Goal: Navigation & Orientation: Find specific page/section

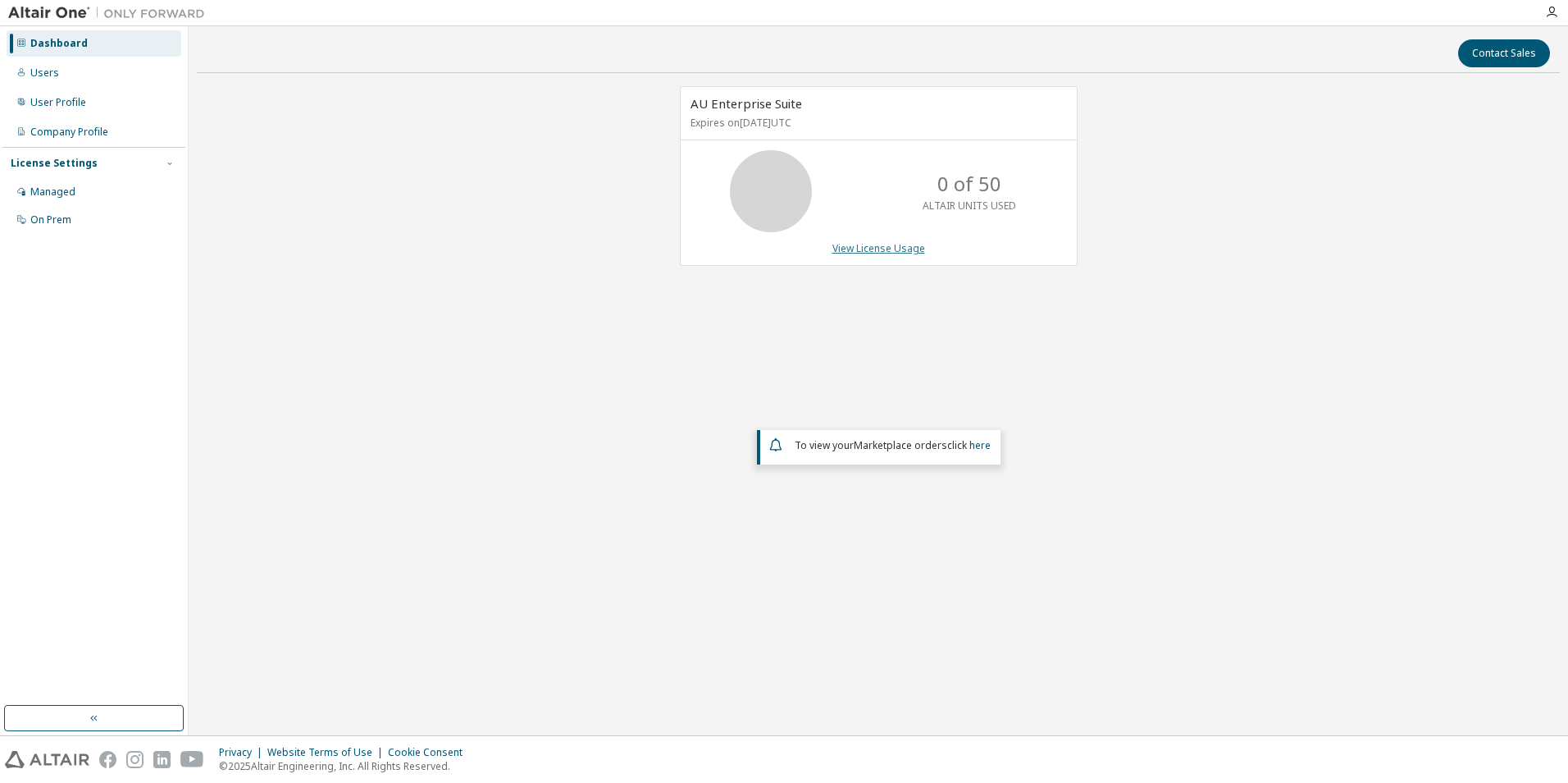
click at [910, 251] on link "View License Usage" at bounding box center [878, 248] width 92 height 14
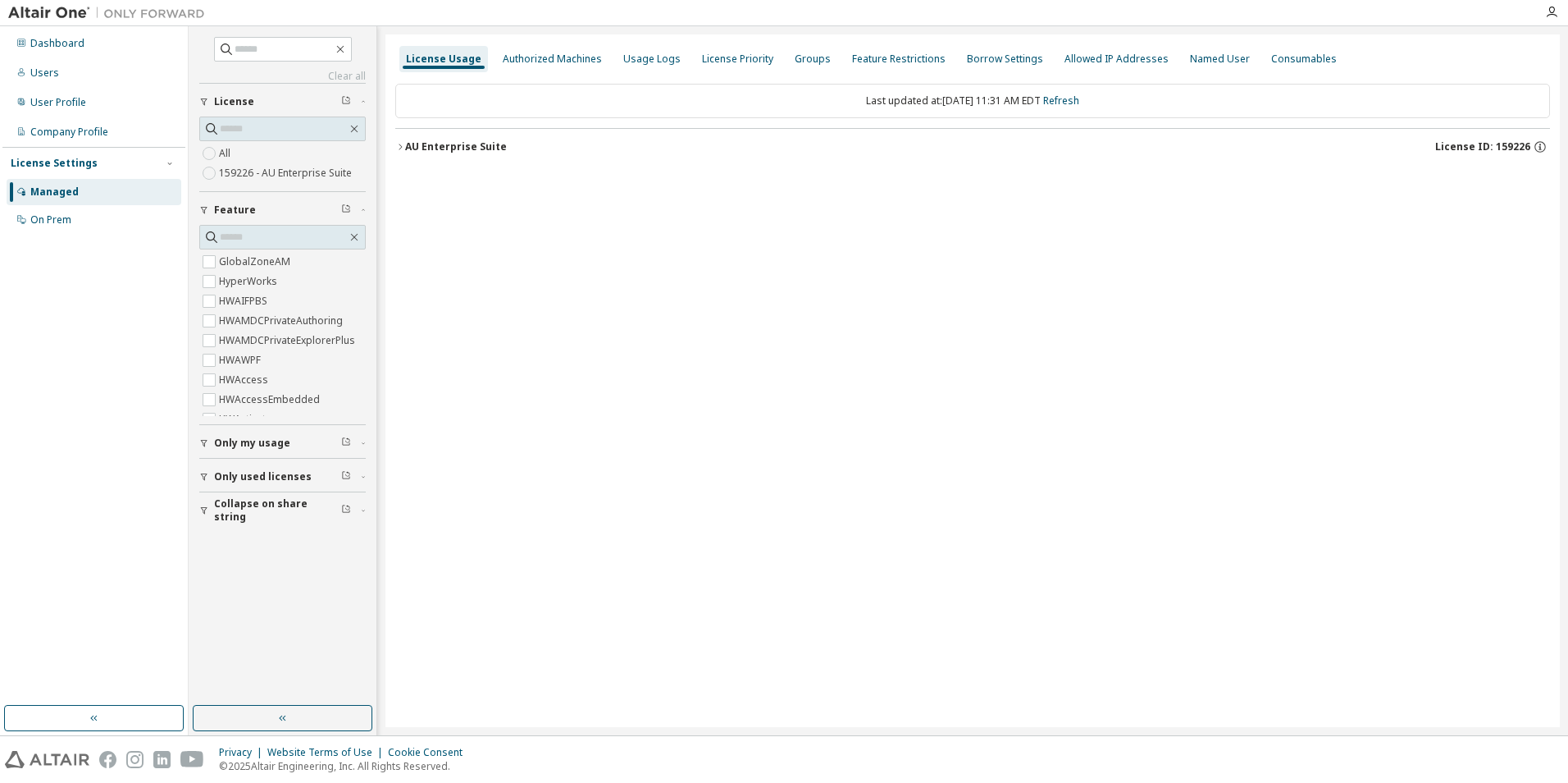
click at [338, 160] on div "All 159226 - AU Enterprise Suite" at bounding box center [282, 163] width 166 height 40
click at [131, 103] on div "User Profile" at bounding box center [94, 103] width 175 height 26
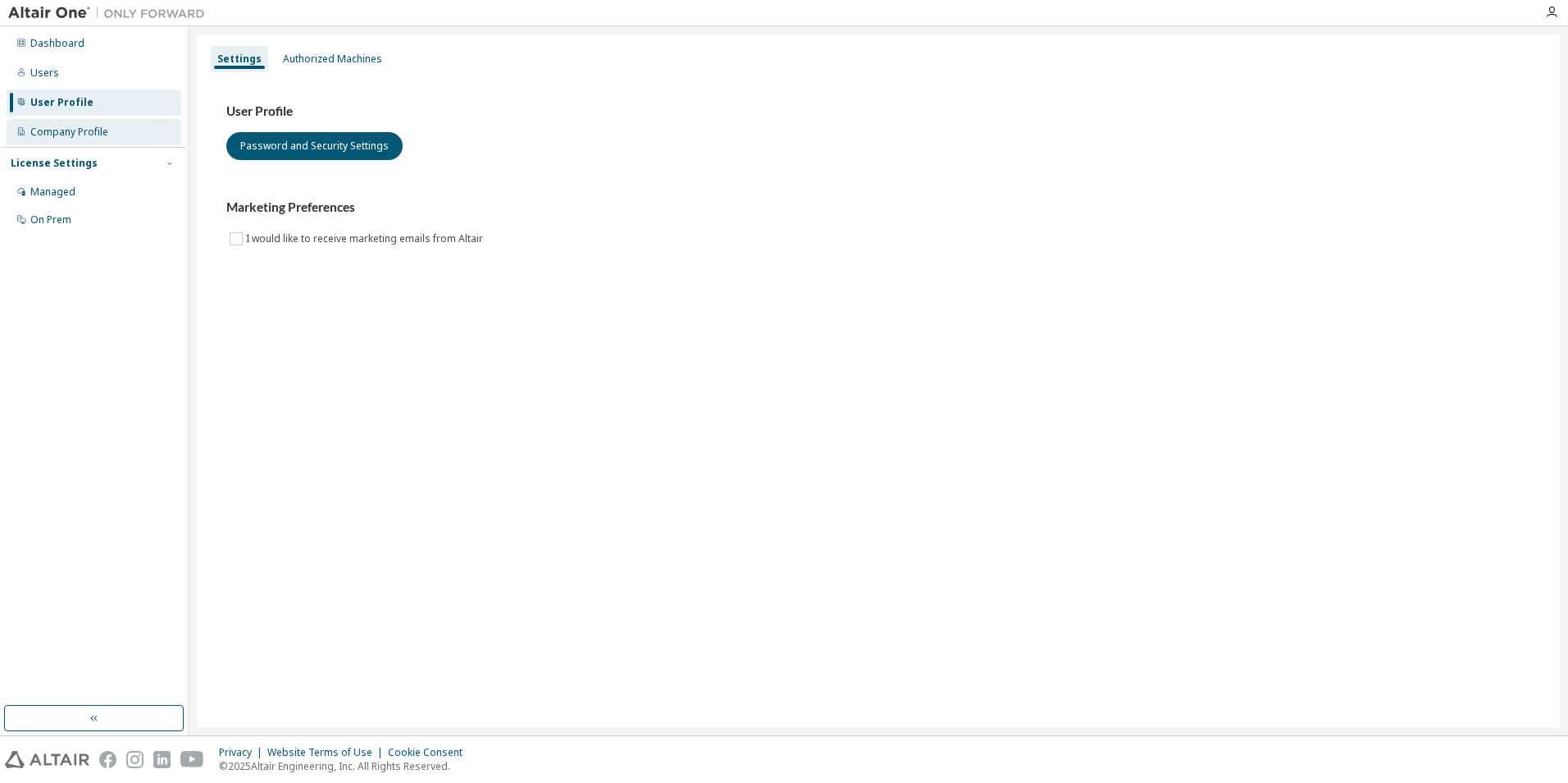
click at [131, 127] on div "Company Profile" at bounding box center [94, 132] width 175 height 26
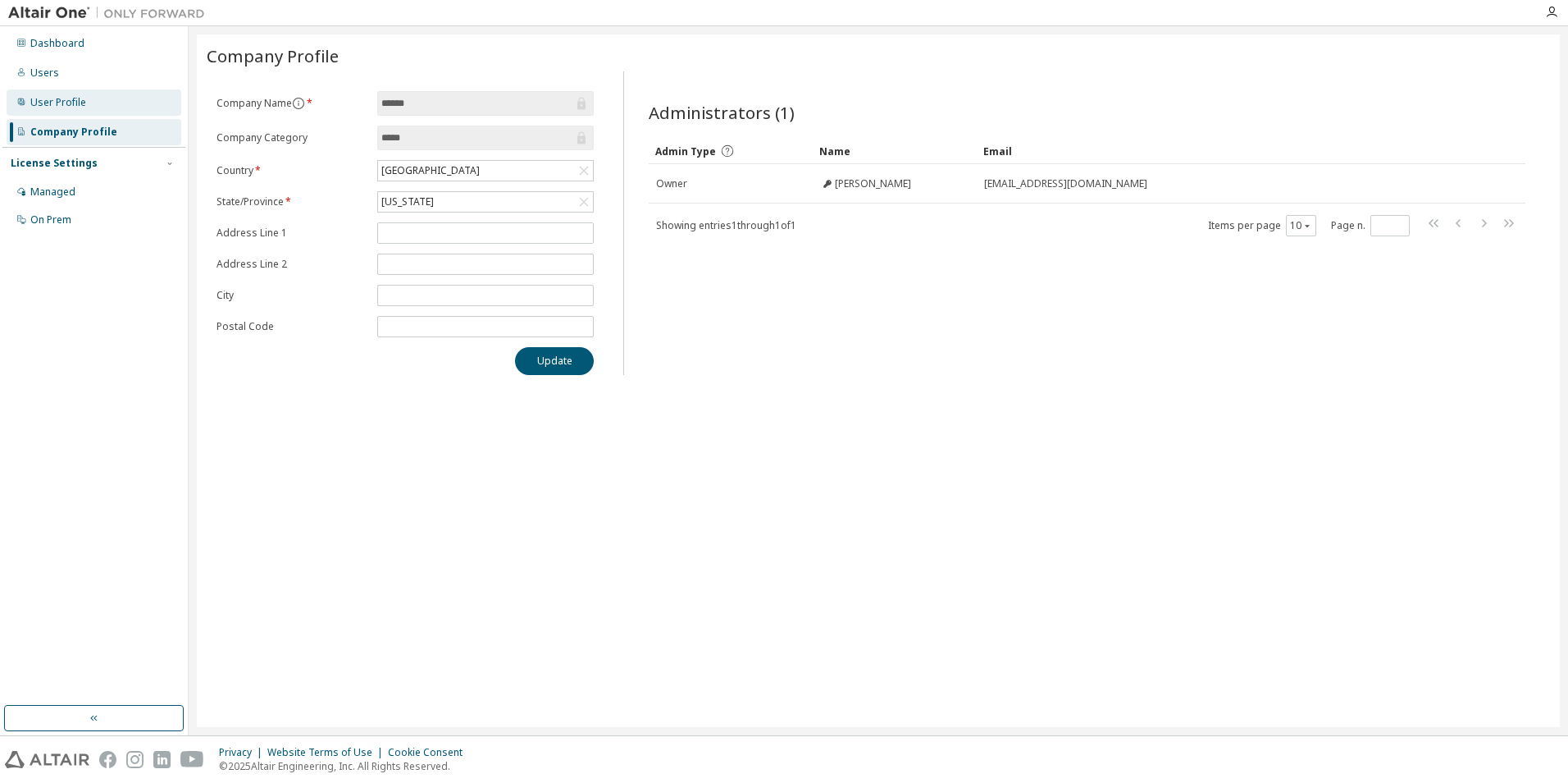
click at [133, 103] on div "User Profile" at bounding box center [94, 103] width 175 height 26
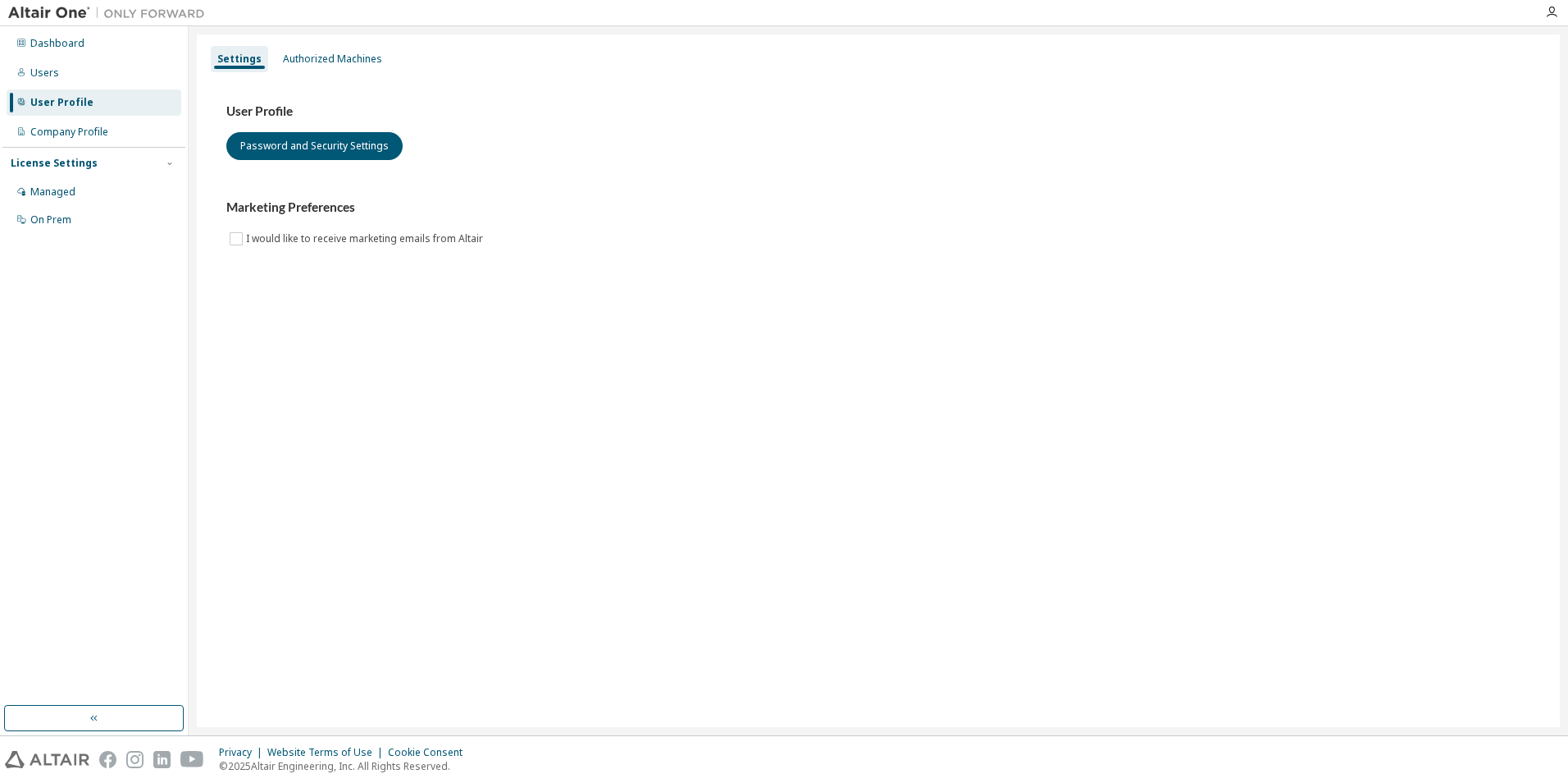
click at [136, 92] on div "User Profile" at bounding box center [94, 103] width 175 height 26
click at [140, 79] on div "Users" at bounding box center [94, 72] width 175 height 26
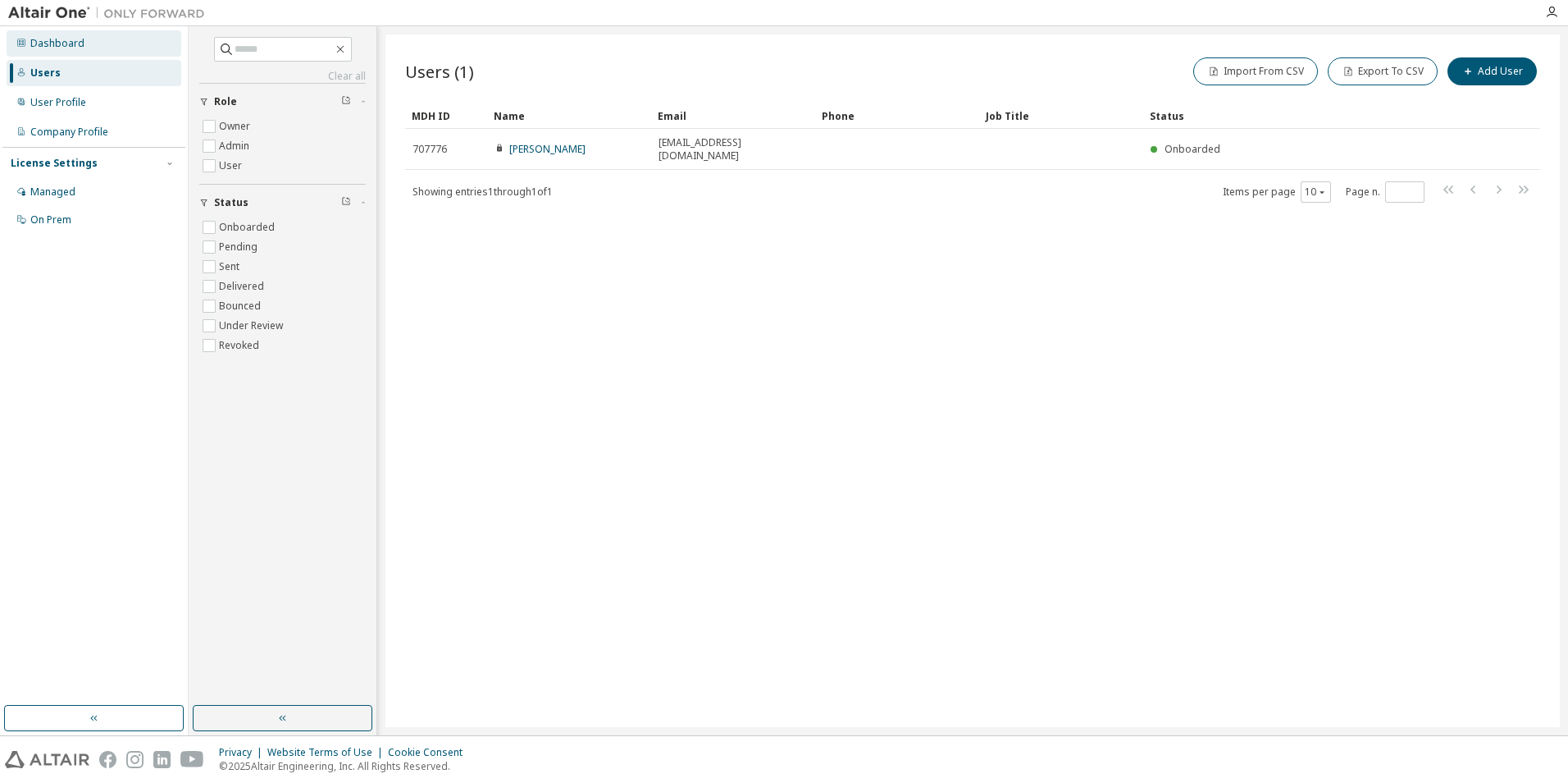
click at [148, 51] on div "Dashboard" at bounding box center [94, 43] width 175 height 26
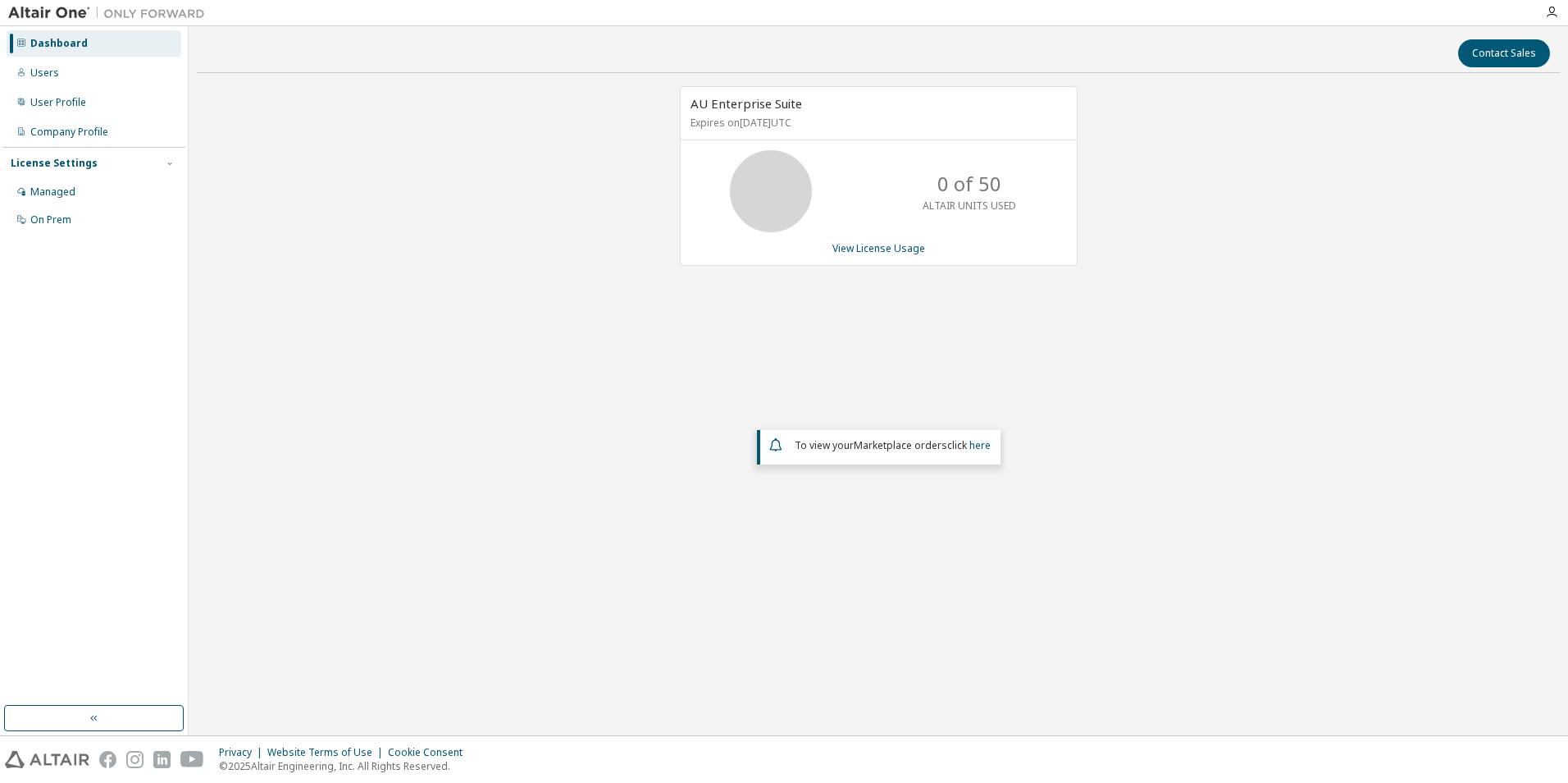
click at [1536, 203] on div "AU Enterprise Suite Expires on November 6, 2025 UTC 0 of 50 ALTAIR UNITS USED V…" at bounding box center [878, 341] width 1363 height 509
click at [159, 160] on div "License Settings" at bounding box center [93, 163] width 166 height 15
drag, startPoint x: 159, startPoint y: 160, endPoint x: 98, endPoint y: 207, distance: 77.0
click at [99, 208] on div "On Prem" at bounding box center [94, 220] width 175 height 26
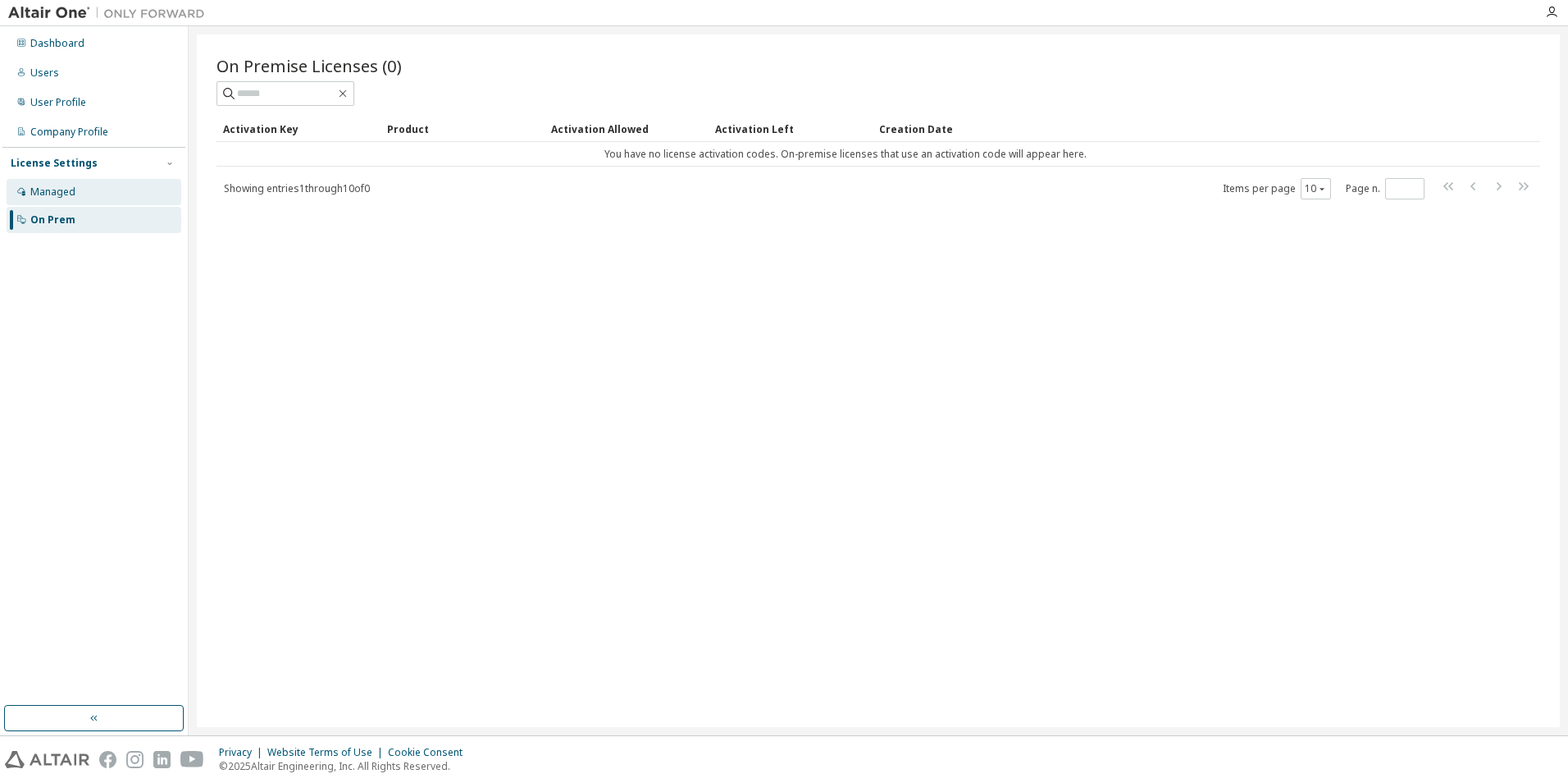
click at [101, 194] on div "Managed" at bounding box center [94, 191] width 175 height 26
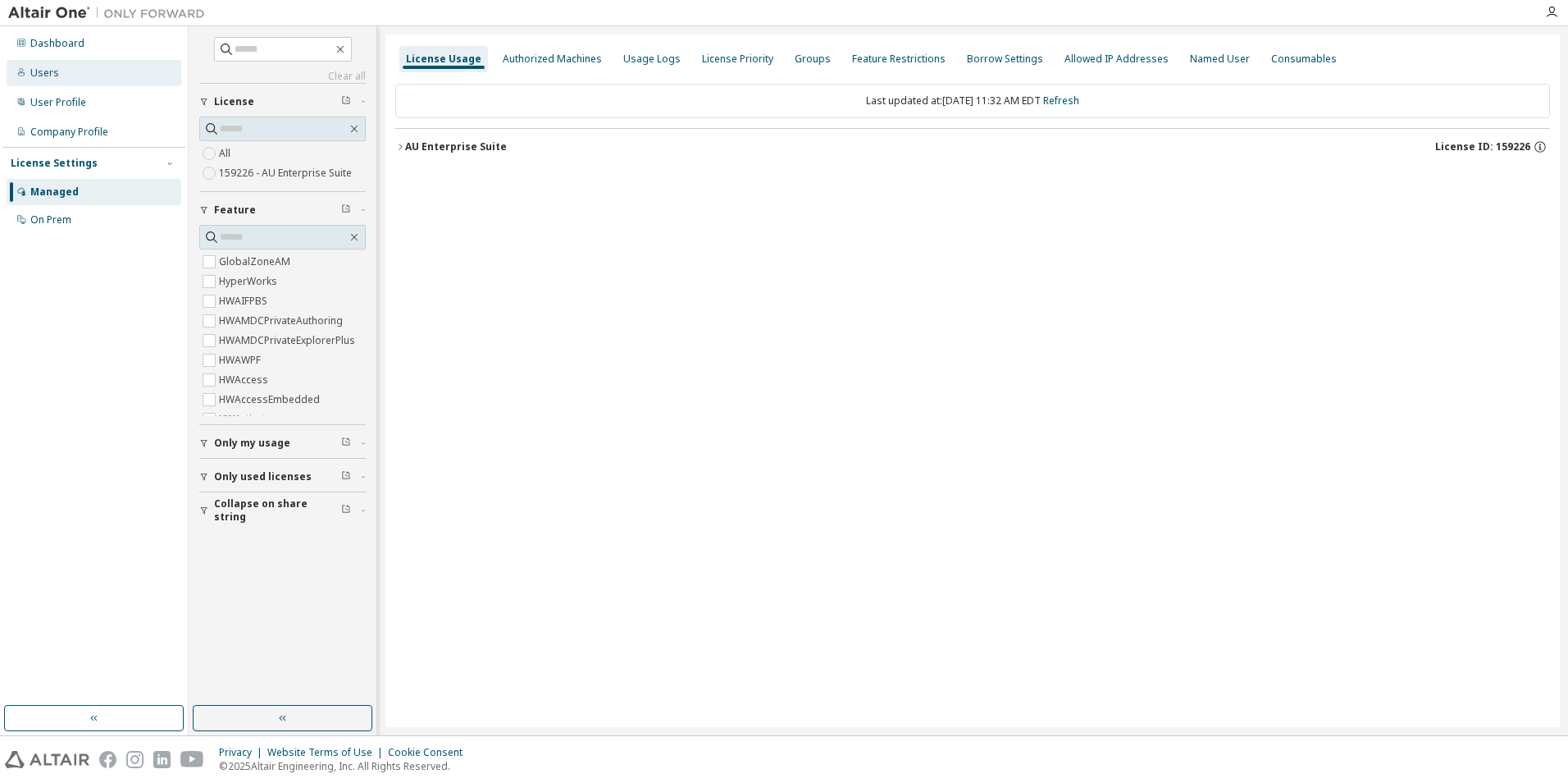
click at [76, 82] on div "Users" at bounding box center [94, 72] width 175 height 26
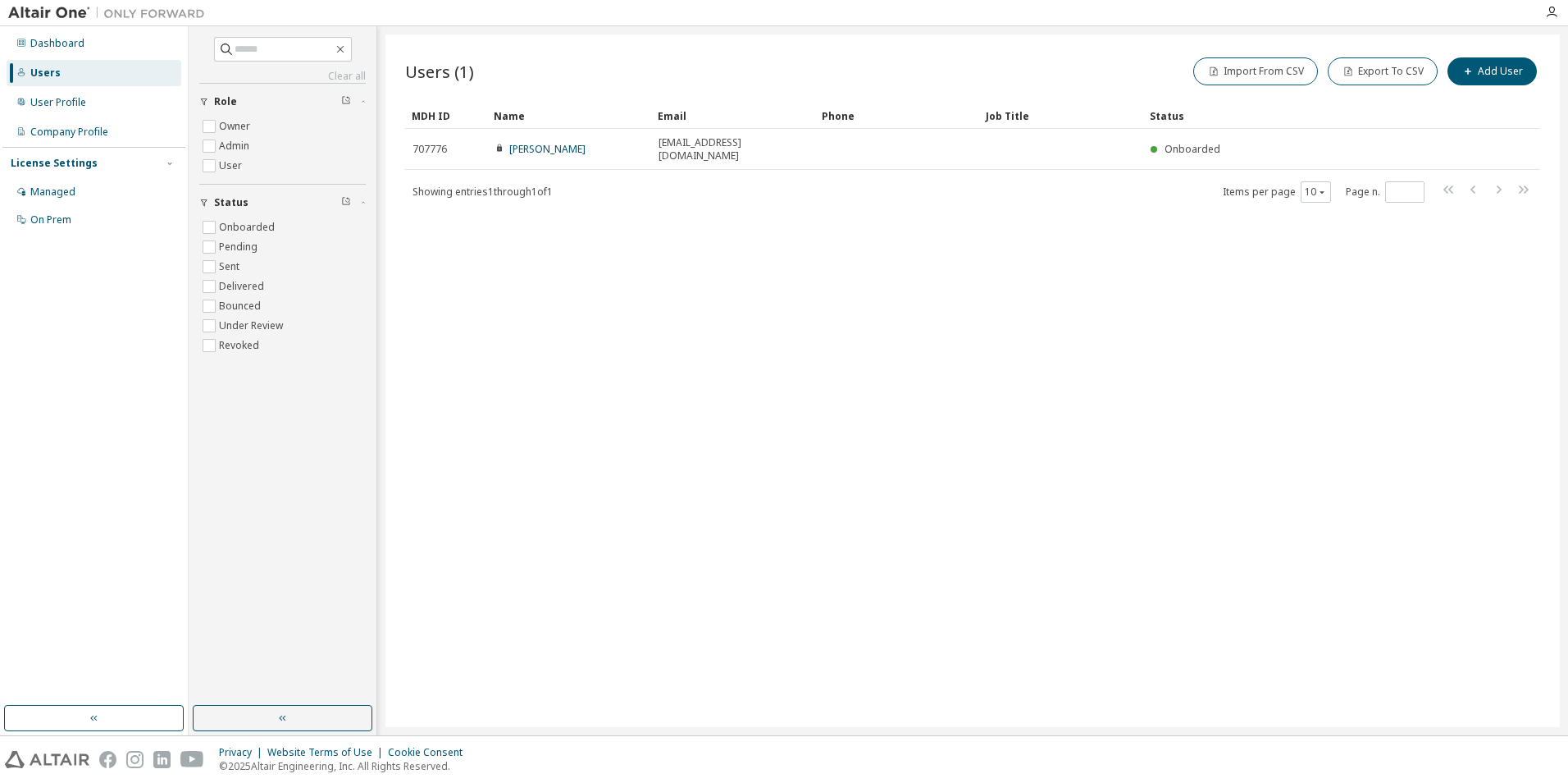
click at [1559, 20] on div at bounding box center [1552, 12] width 33 height 25
click at [1557, 14] on icon "button" at bounding box center [1551, 12] width 13 height 13
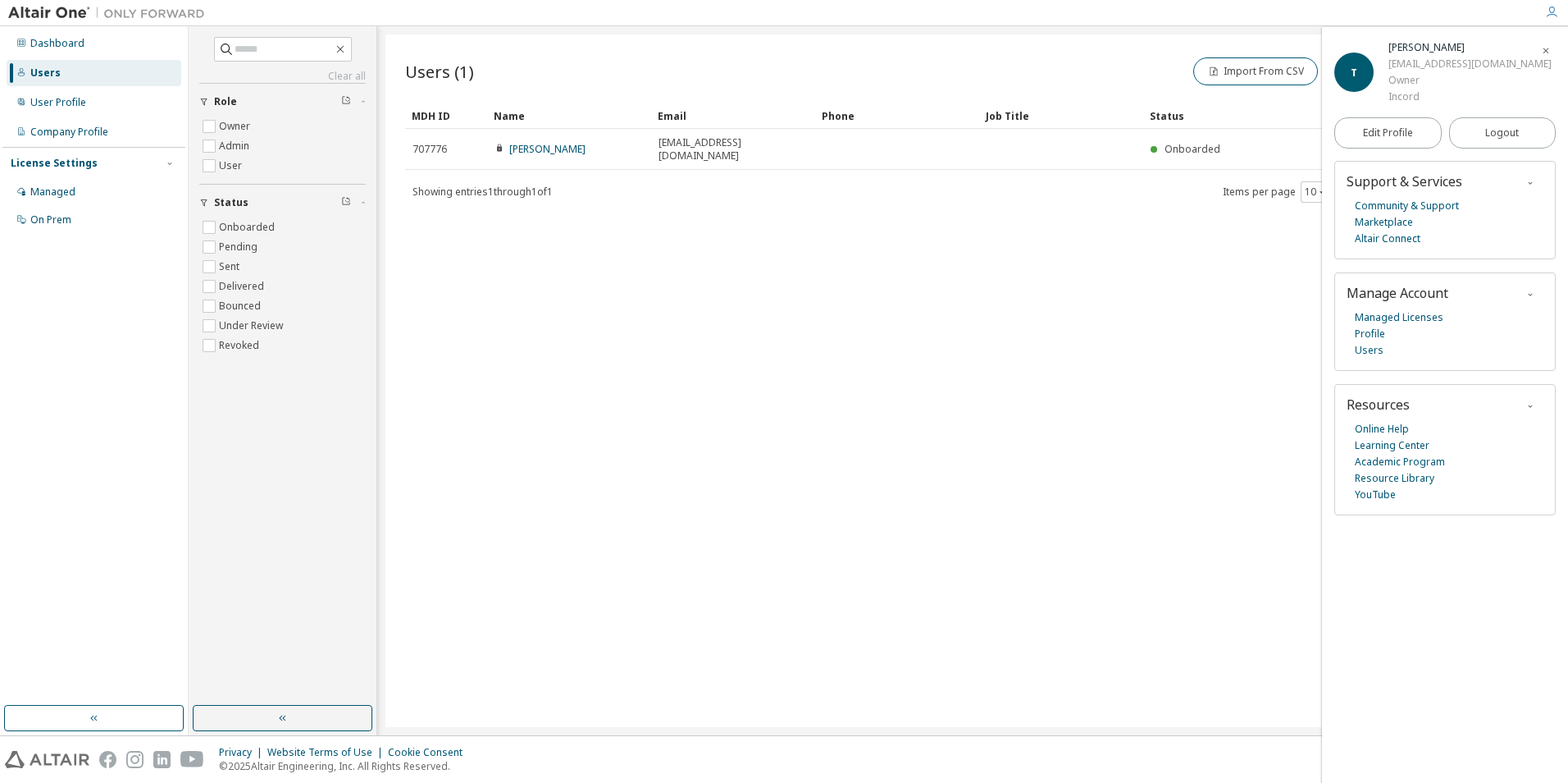
click at [1420, 44] on div "Thomas Reid" at bounding box center [1470, 47] width 163 height 16
click at [1355, 72] on span "T" at bounding box center [1354, 72] width 7 height 14
click at [970, 387] on div "Users (1) Import From CSV Export To CSV Add User Clear Load Save Save As Field …" at bounding box center [972, 380] width 1174 height 692
click at [116, 47] on div "Dashboard" at bounding box center [94, 43] width 175 height 26
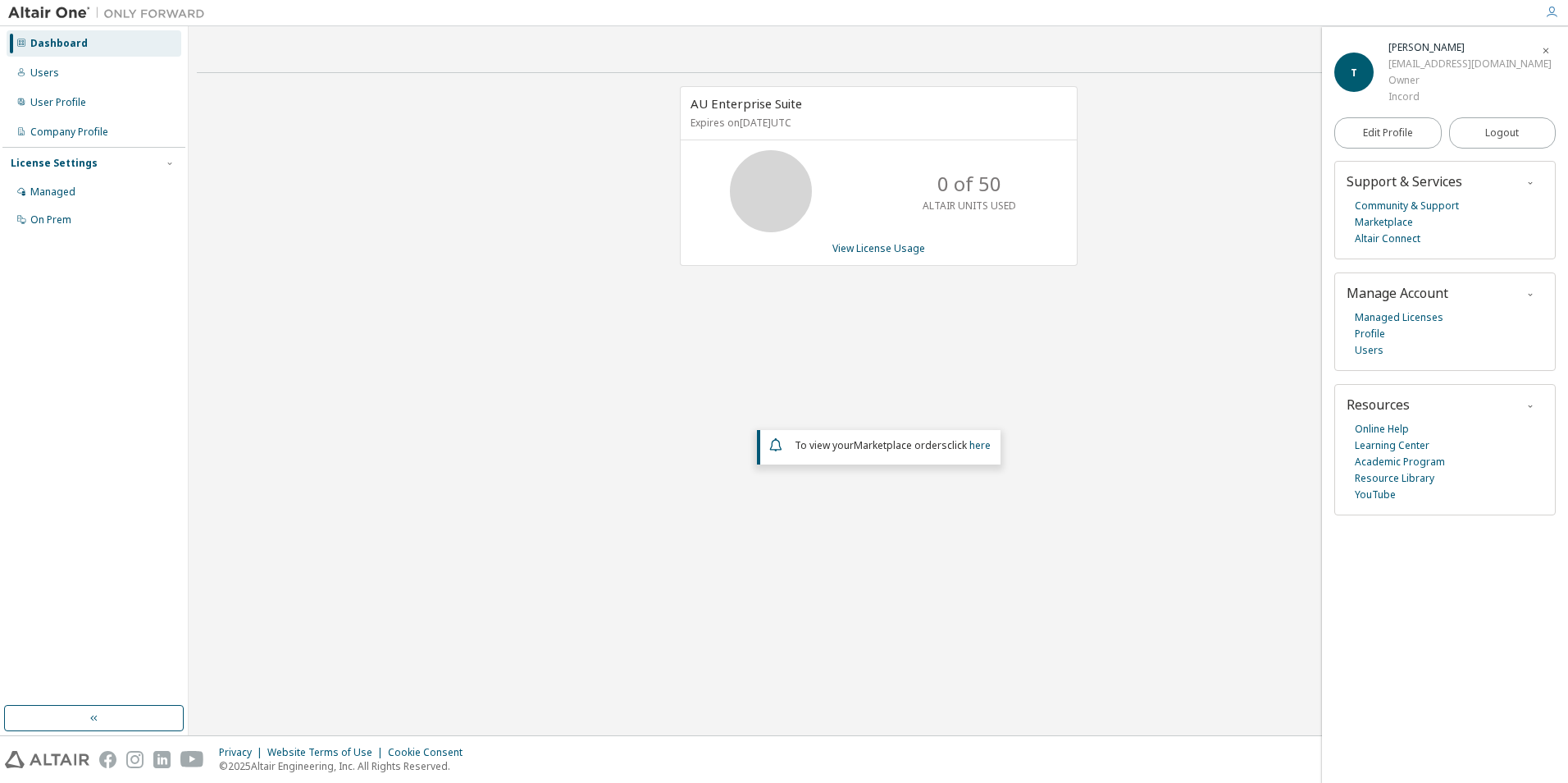
click at [78, 40] on div "Dashboard" at bounding box center [59, 43] width 58 height 13
click at [62, 12] on img at bounding box center [111, 13] width 205 height 16
